Goal: Check status: Check status

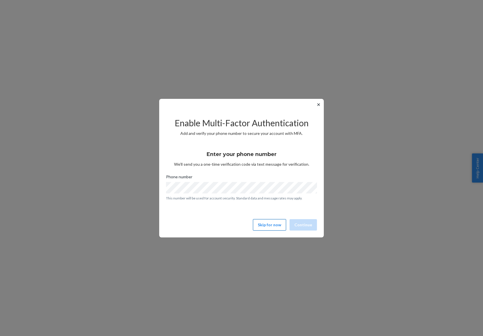
click at [257, 226] on button "Skip for now" at bounding box center [269, 224] width 33 height 11
